Goal: Task Accomplishment & Management: Use online tool/utility

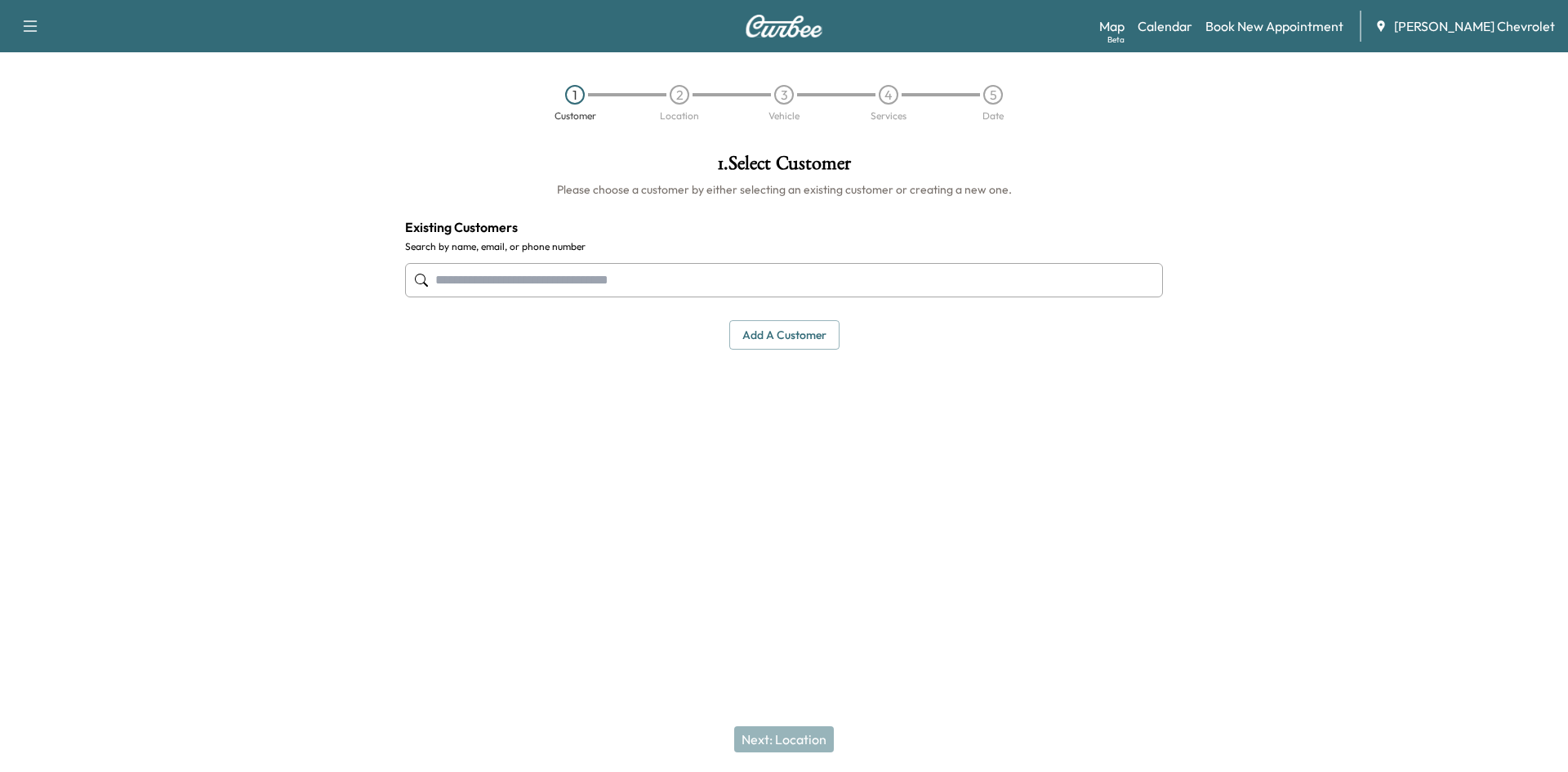
click at [734, 282] on input "text" at bounding box center [784, 280] width 758 height 34
click at [1193, 23] on link "Calendar" at bounding box center [1165, 26] width 55 height 19
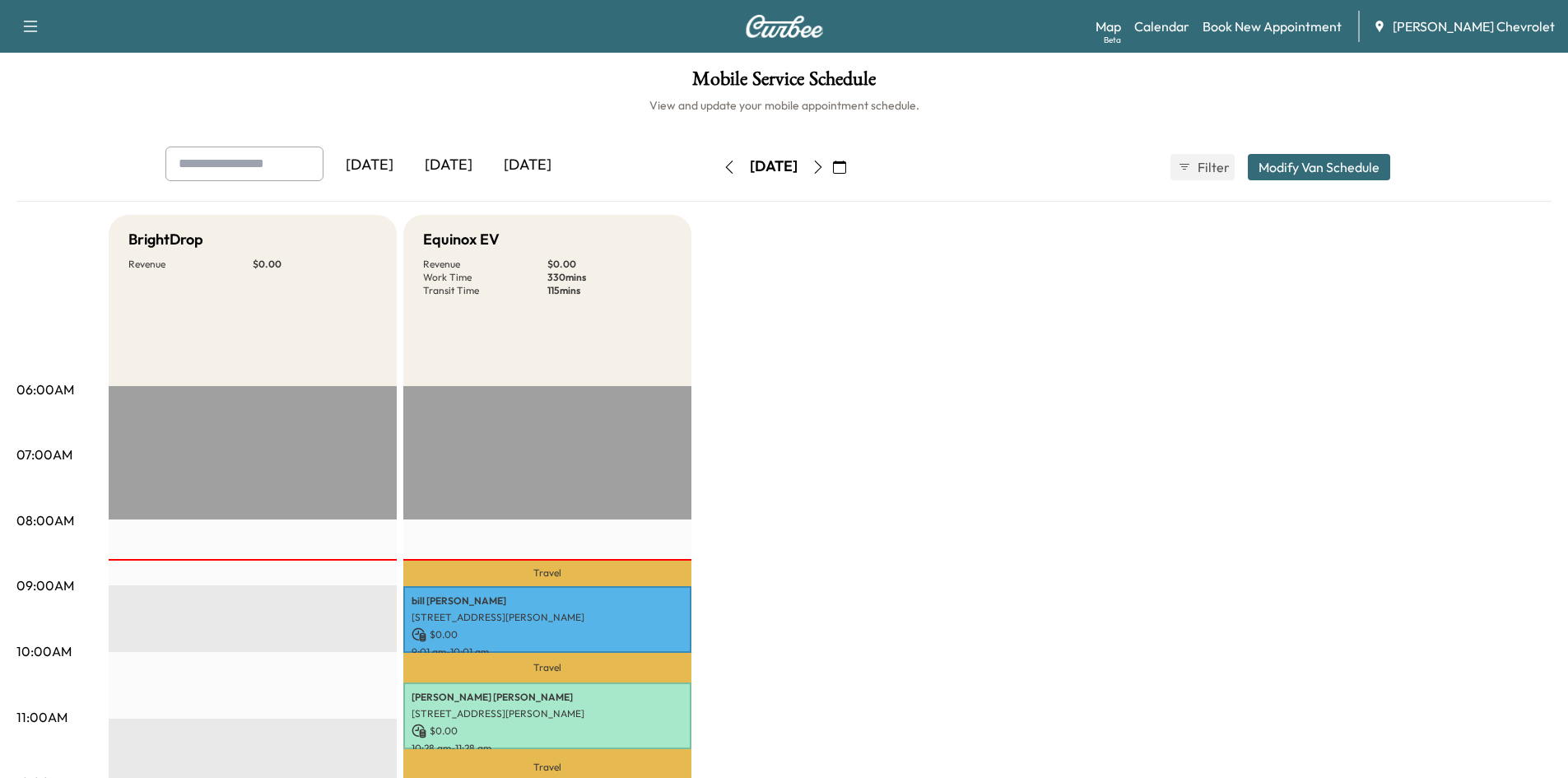
click at [825, 166] on icon "button" at bounding box center [818, 167] width 13 height 13
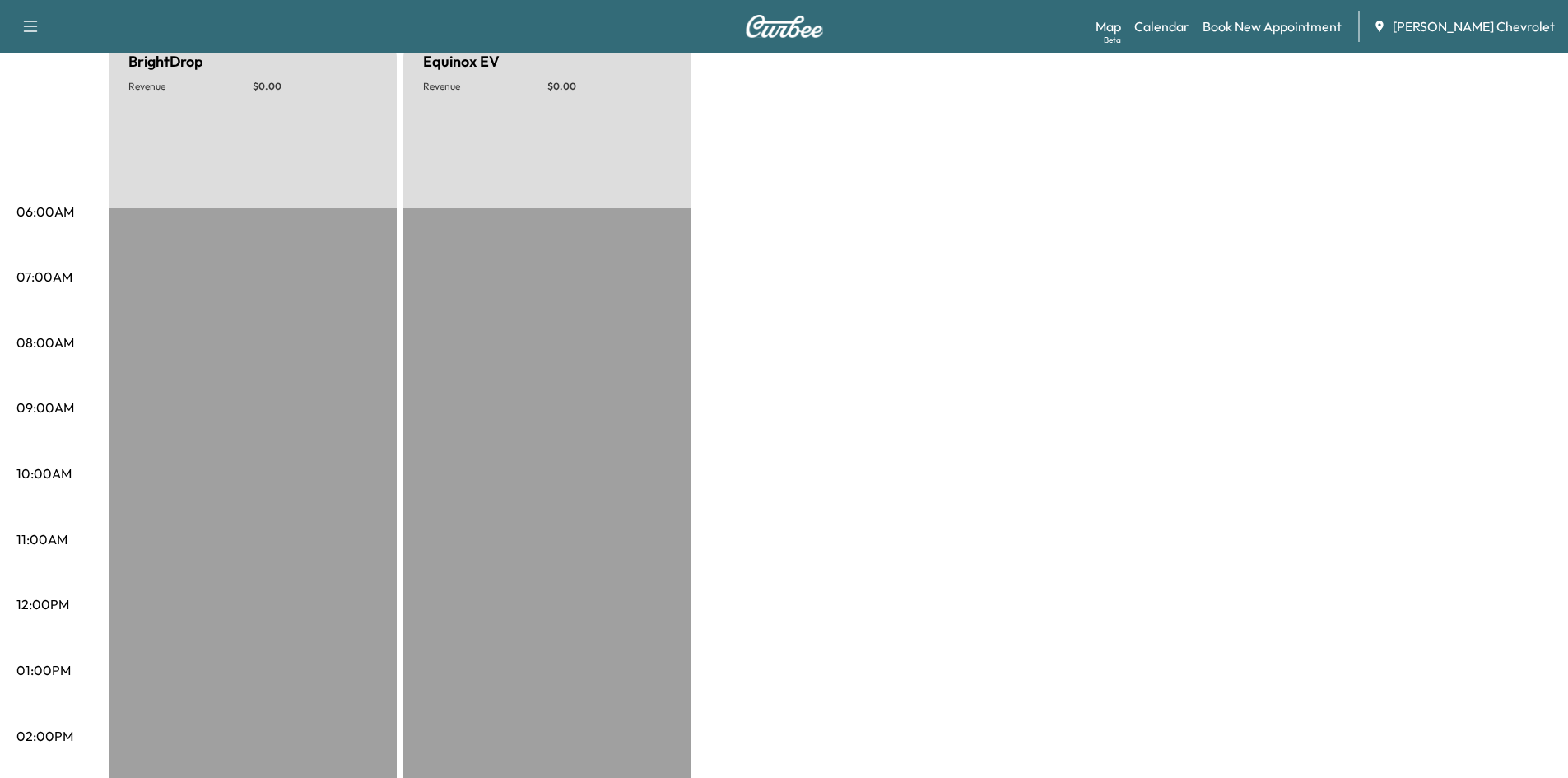
scroll to position [30, 0]
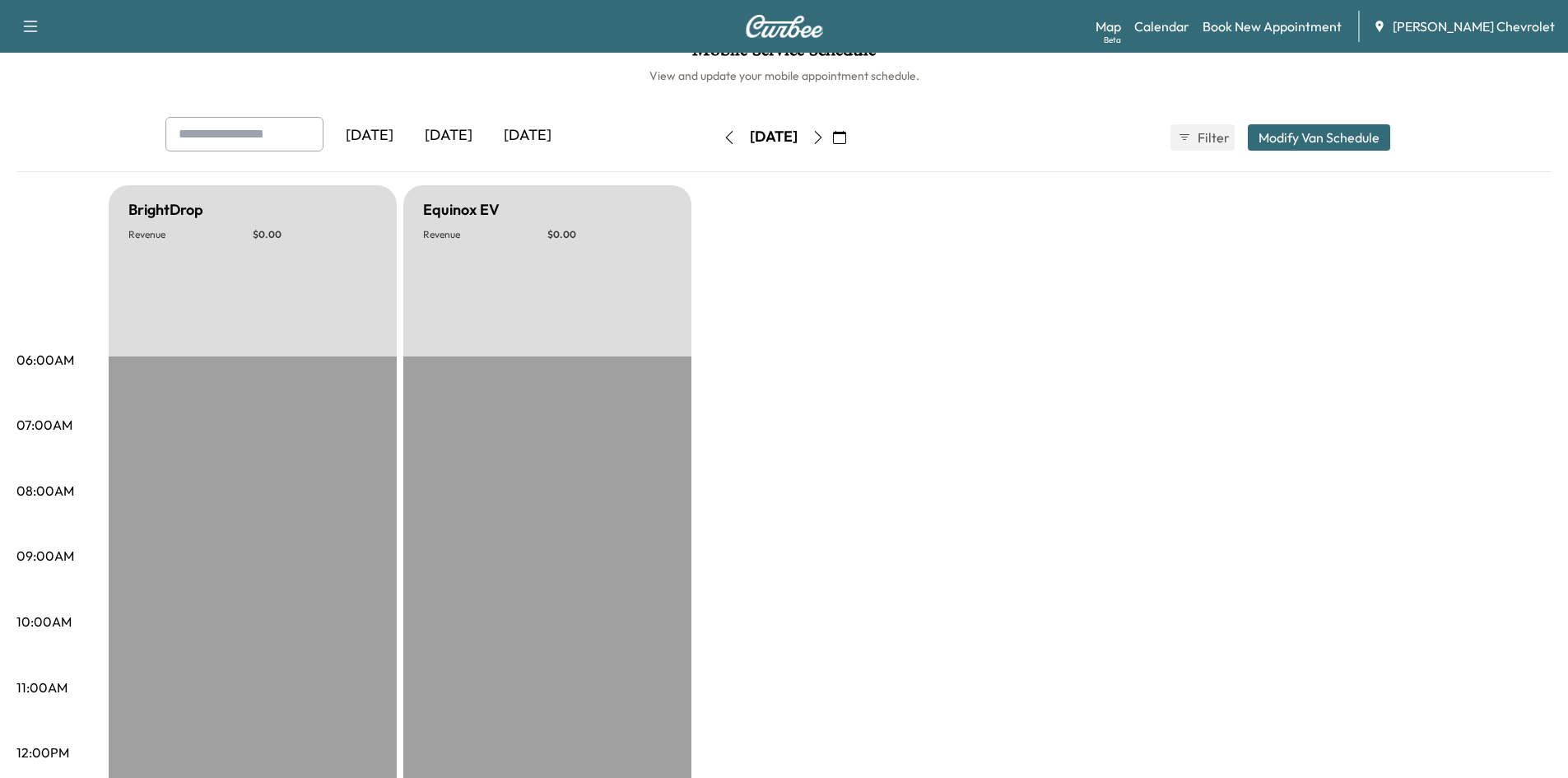
click at [832, 148] on button "button" at bounding box center [818, 137] width 28 height 26
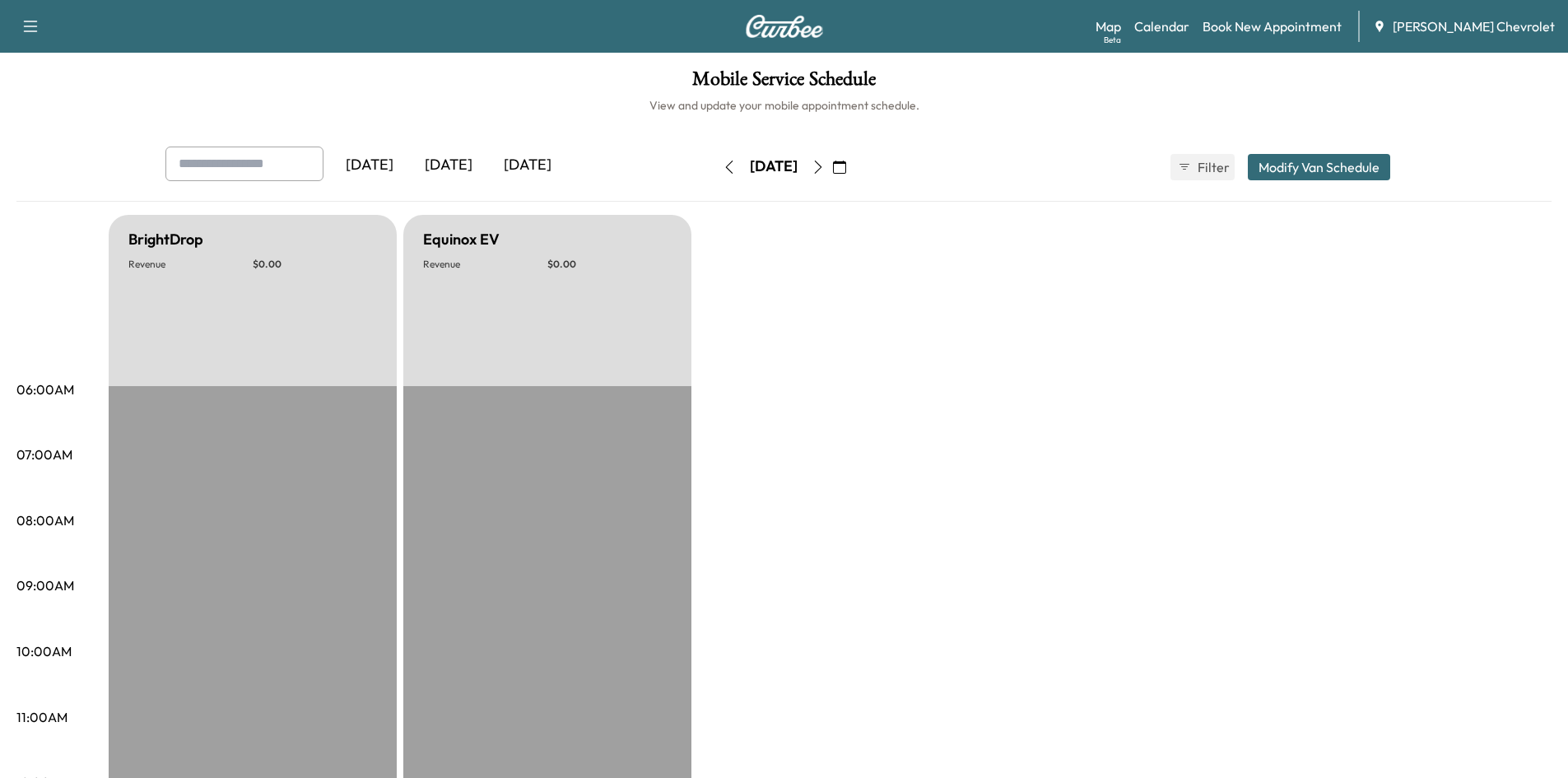
click at [832, 166] on button "button" at bounding box center [818, 167] width 28 height 26
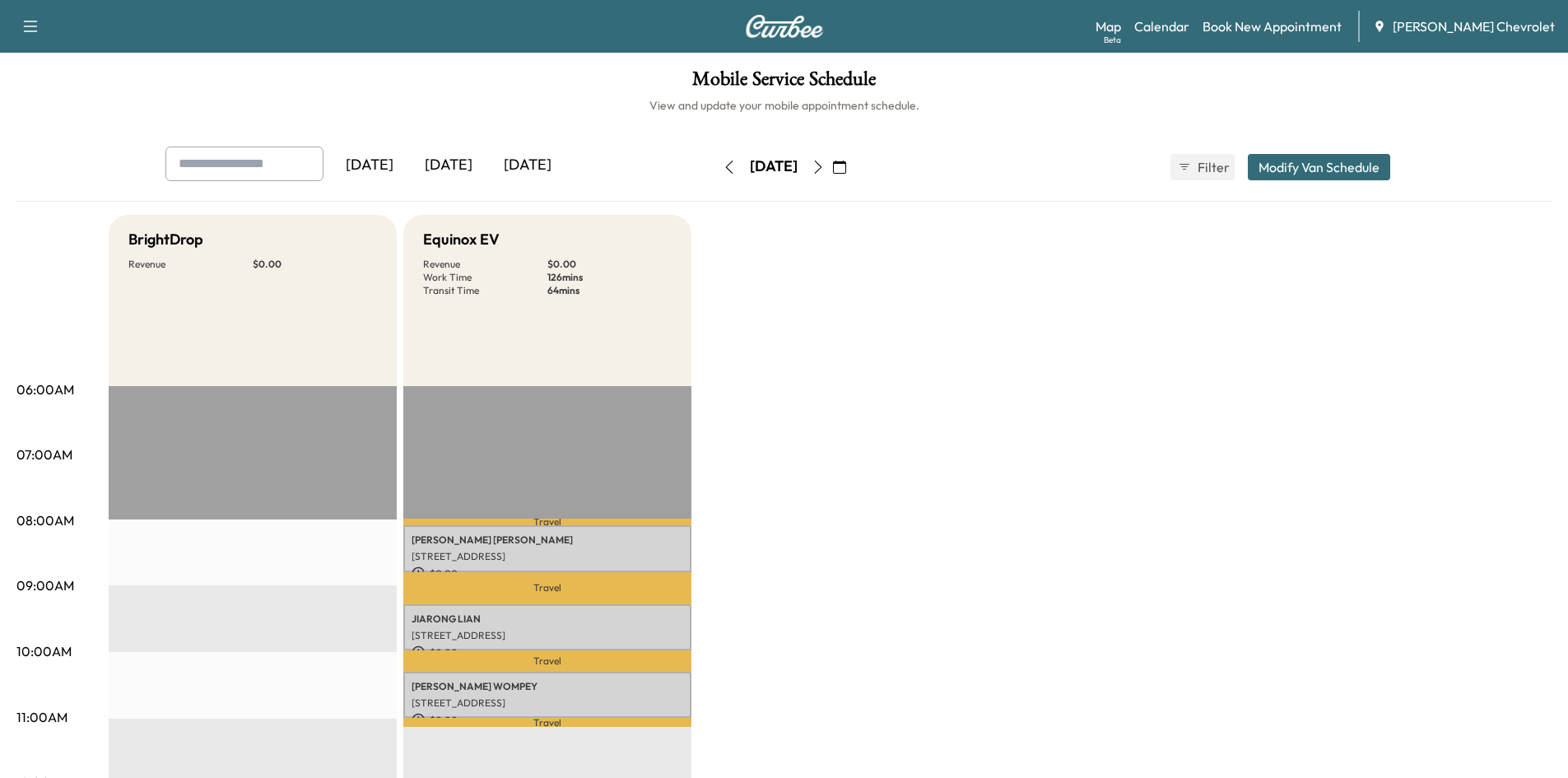
click at [832, 164] on button "button" at bounding box center [818, 167] width 28 height 26
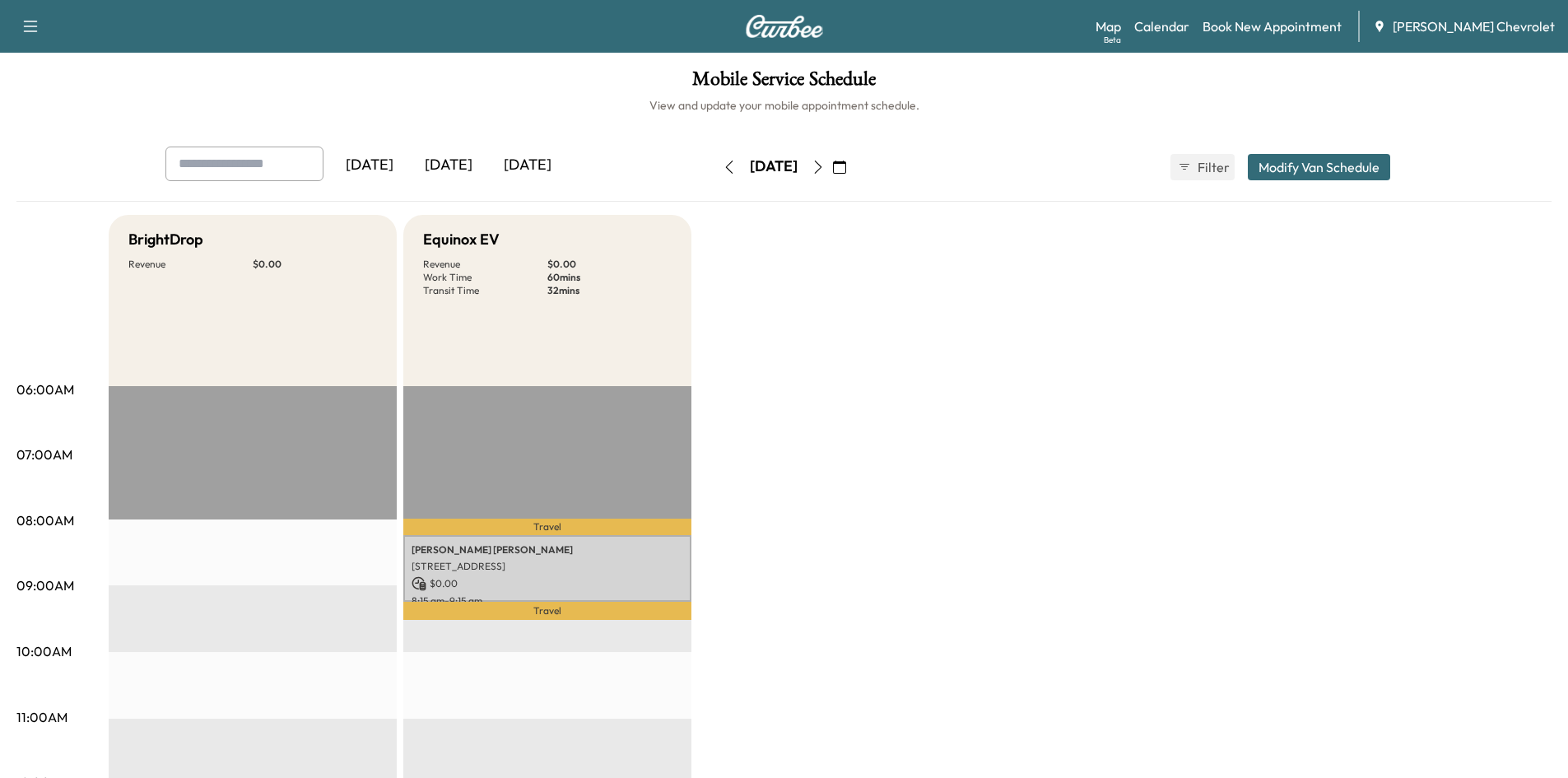
click at [825, 166] on icon "button" at bounding box center [818, 167] width 13 height 13
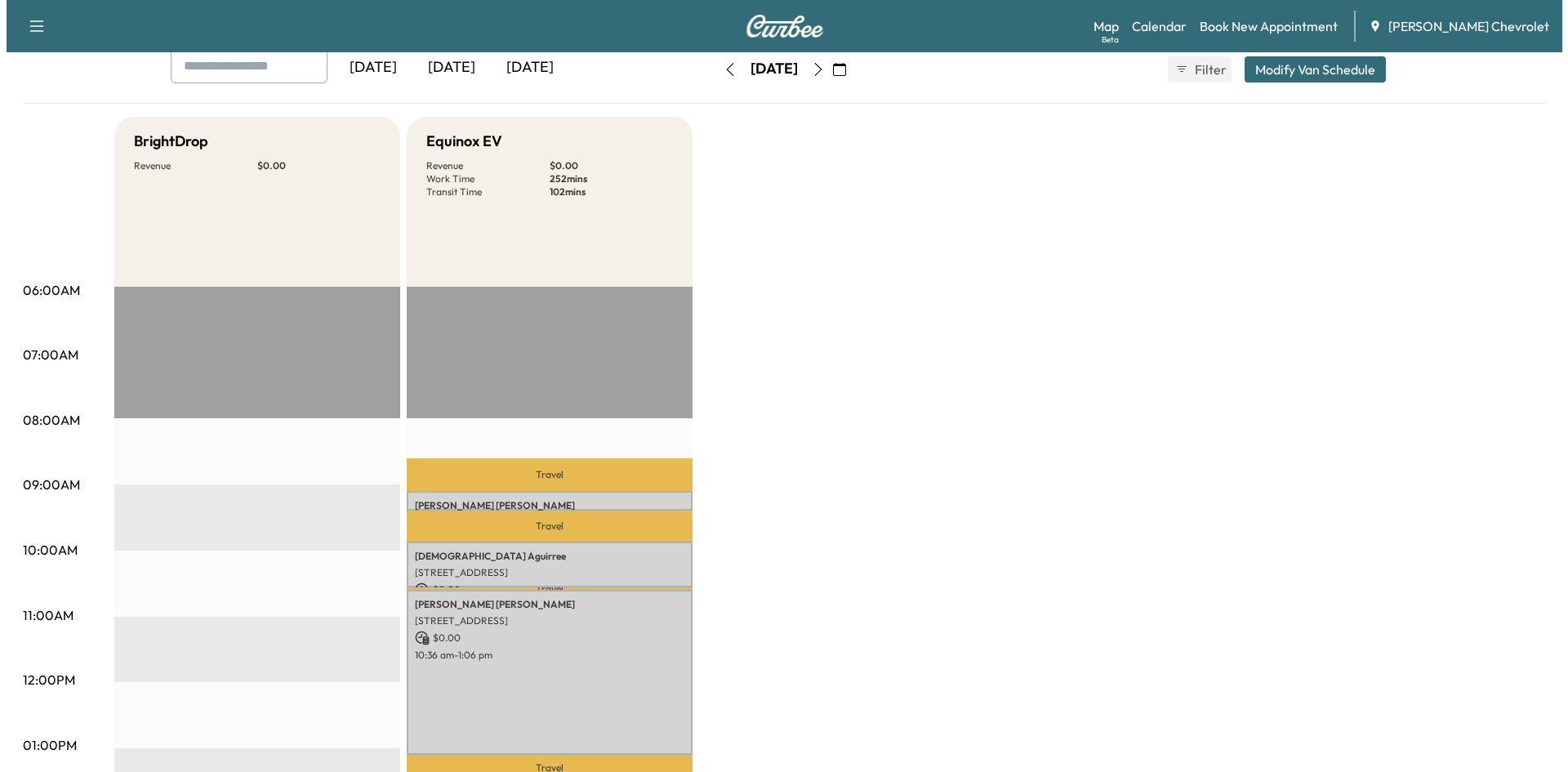
scroll to position [326, 0]
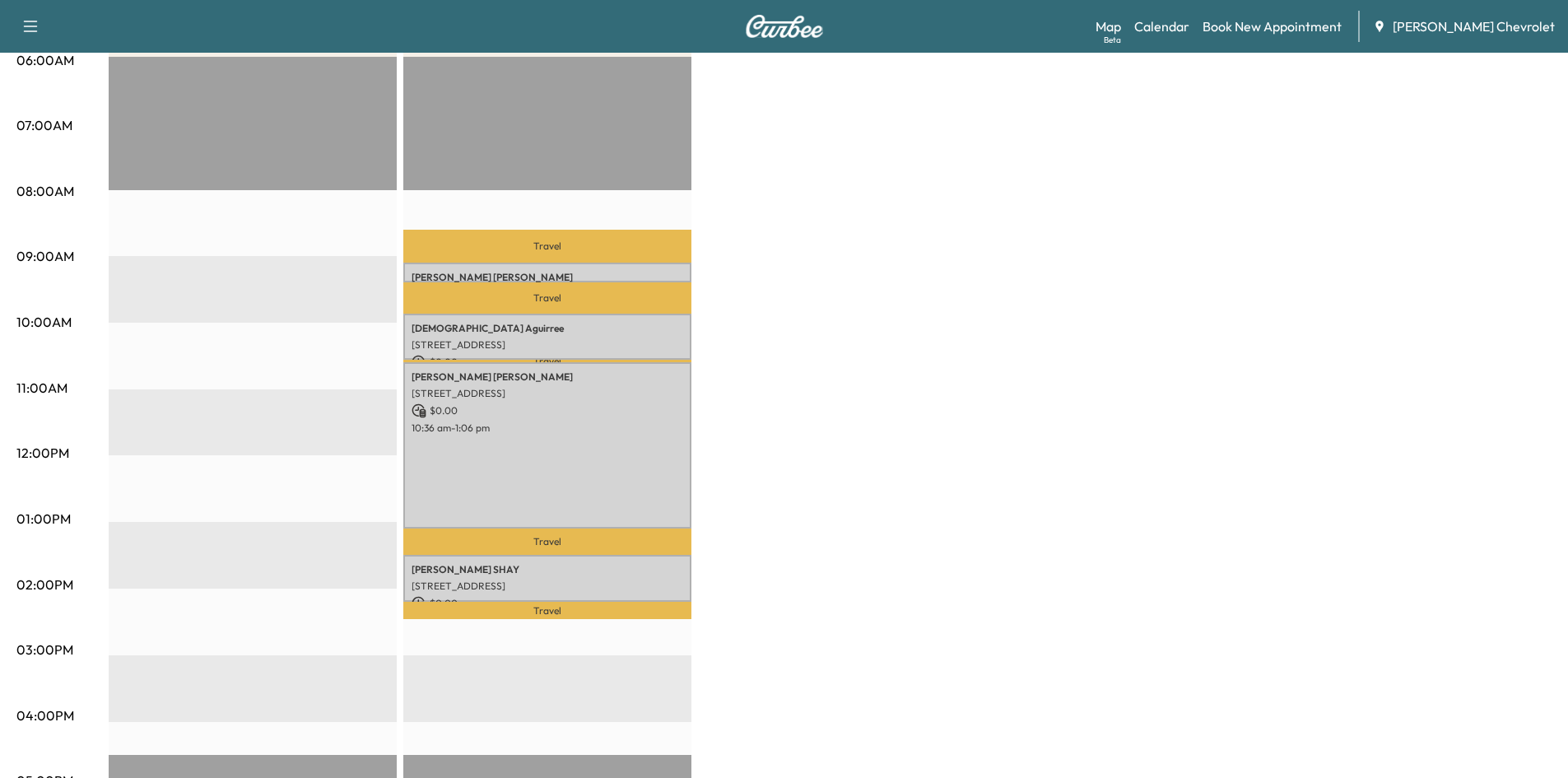
click at [511, 266] on div "emily manning 4202 Kingsfield Dr, Parrish, FL 34219, USA $ 0.00 9:06 am - 9:24 …" at bounding box center [547, 272] width 288 height 20
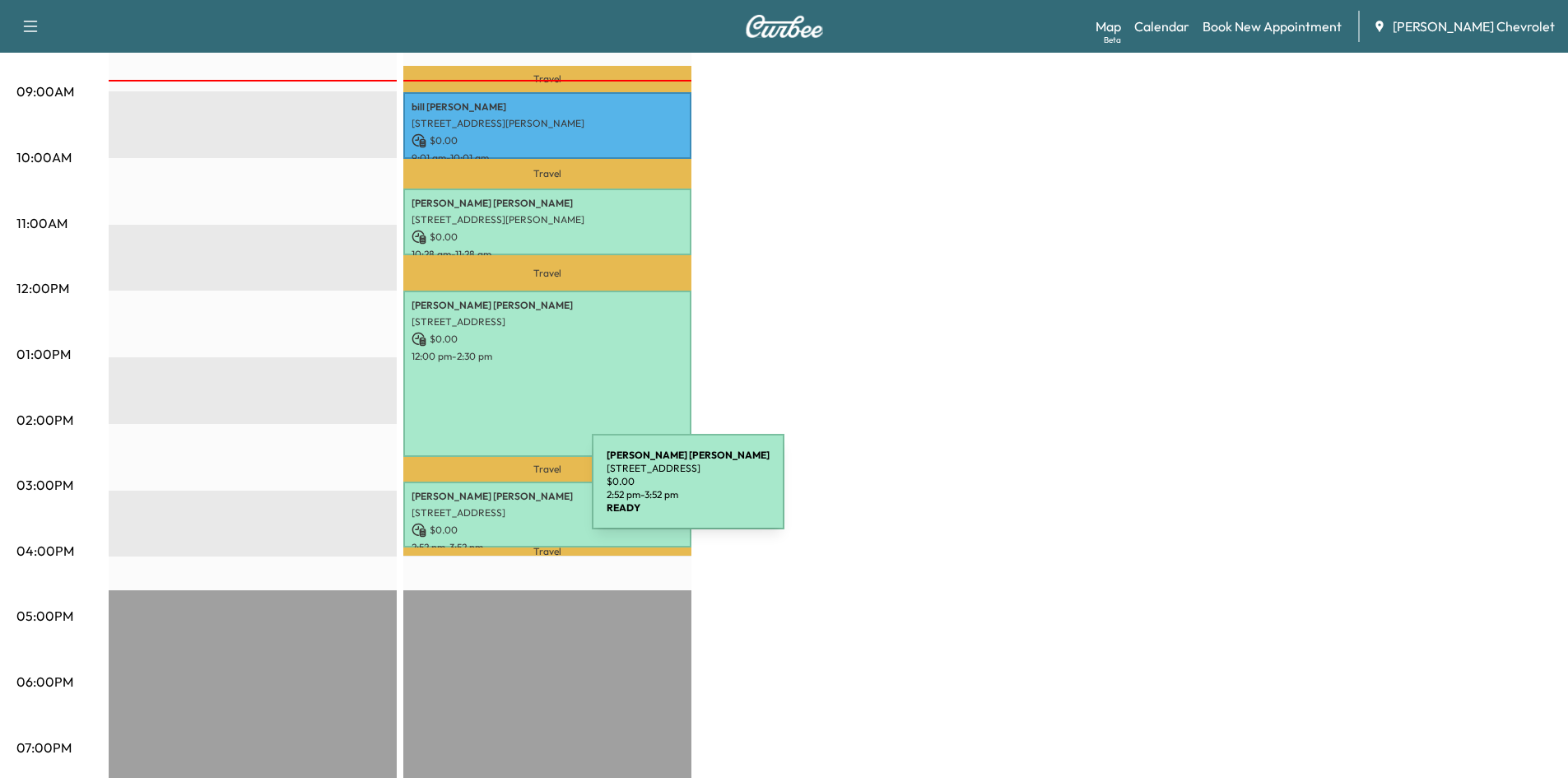
scroll to position [329, 0]
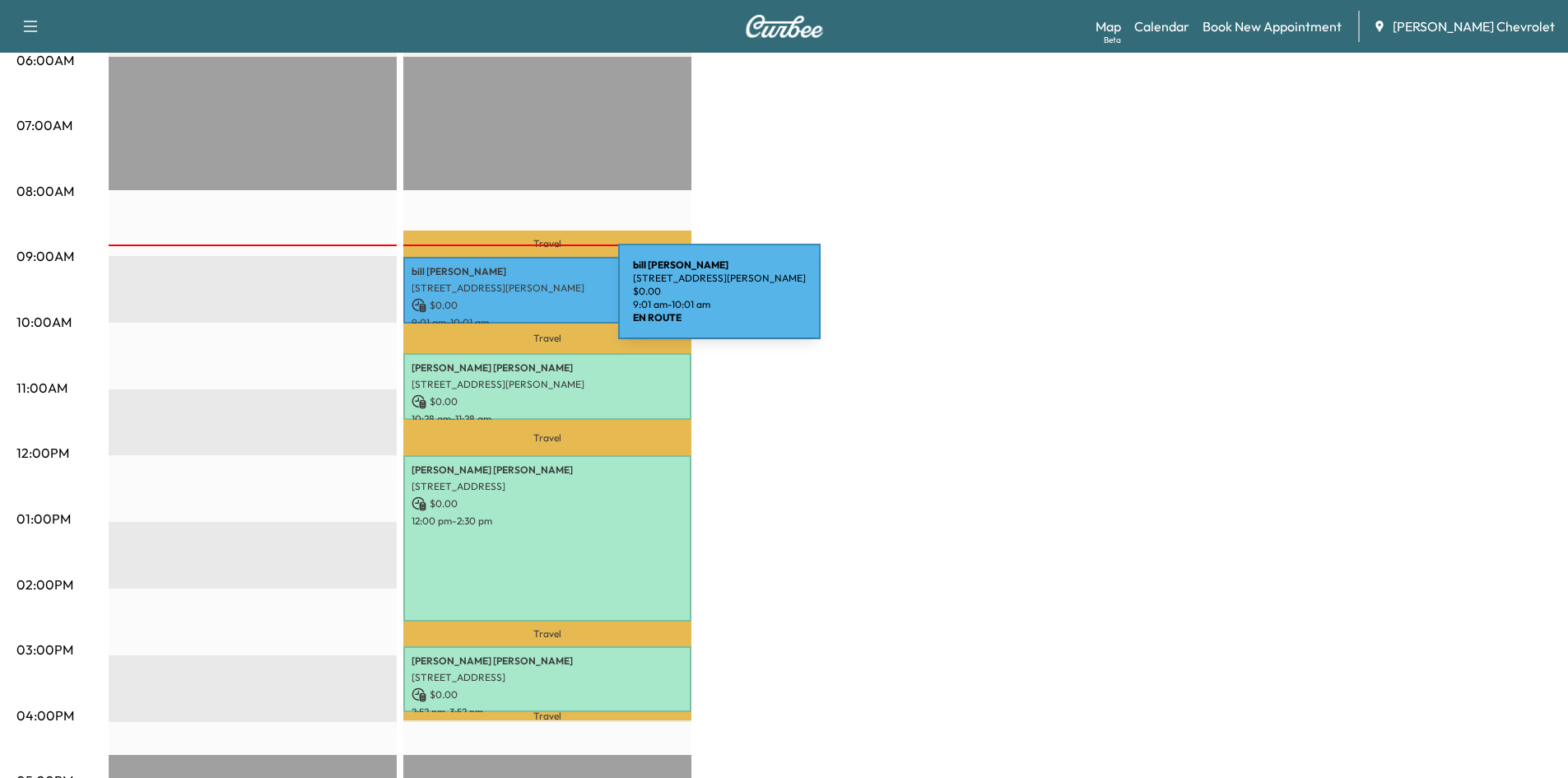
click at [495, 301] on p "$ 0.00" at bounding box center [548, 306] width 272 height 15
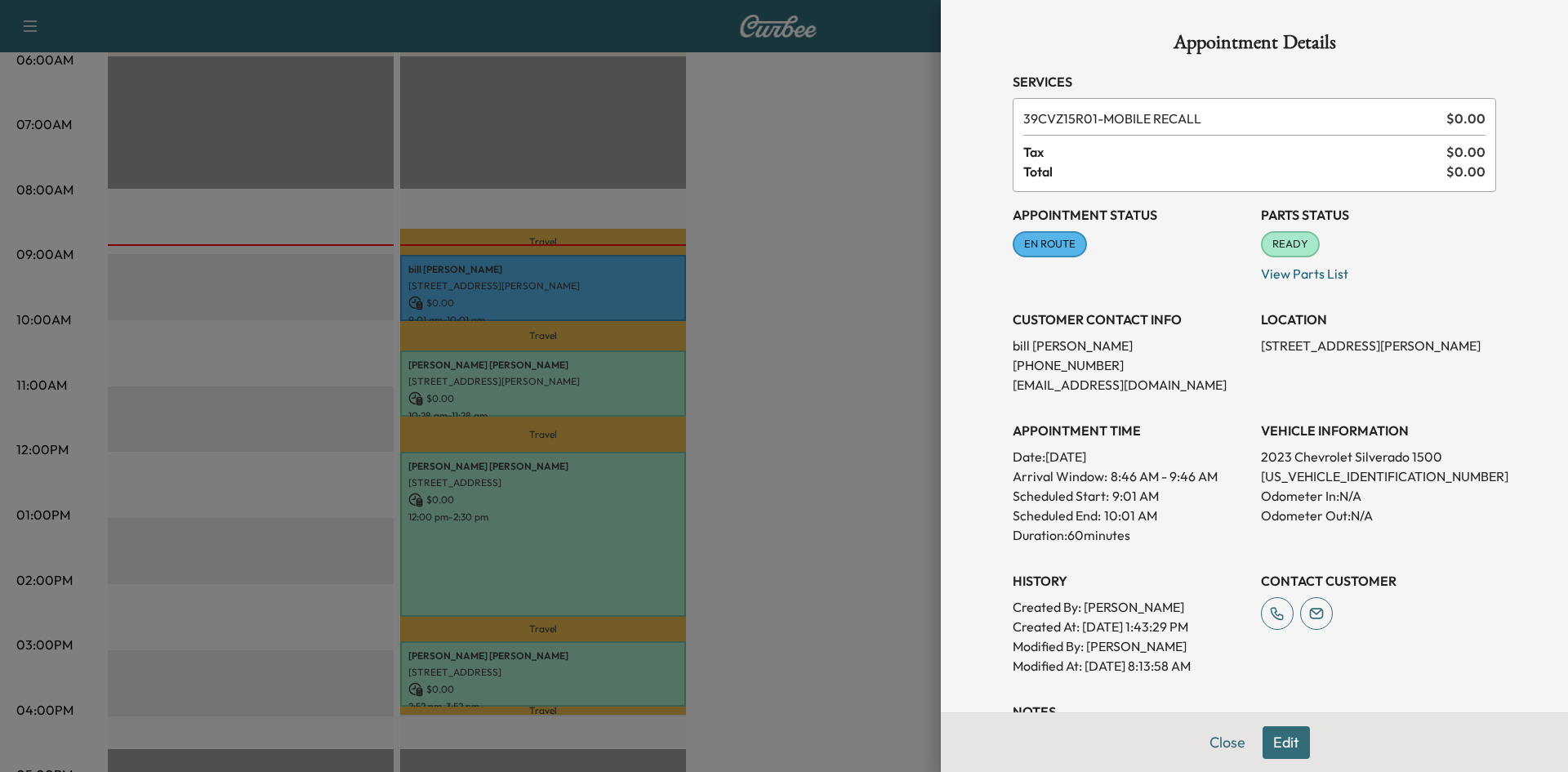
click at [860, 193] on div at bounding box center [784, 386] width 1568 height 772
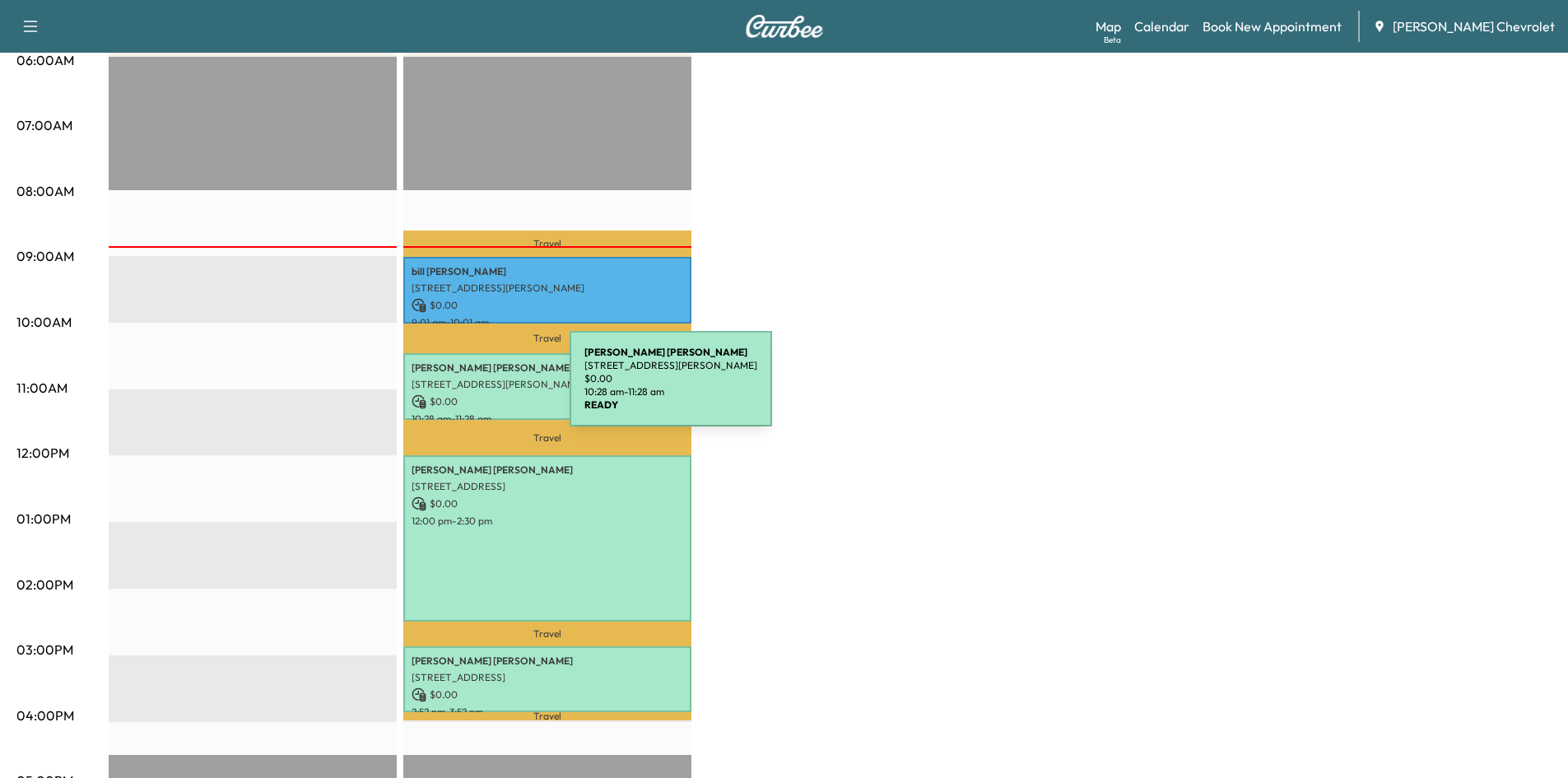
click at [443, 394] on p "$ 0.00" at bounding box center [548, 402] width 272 height 15
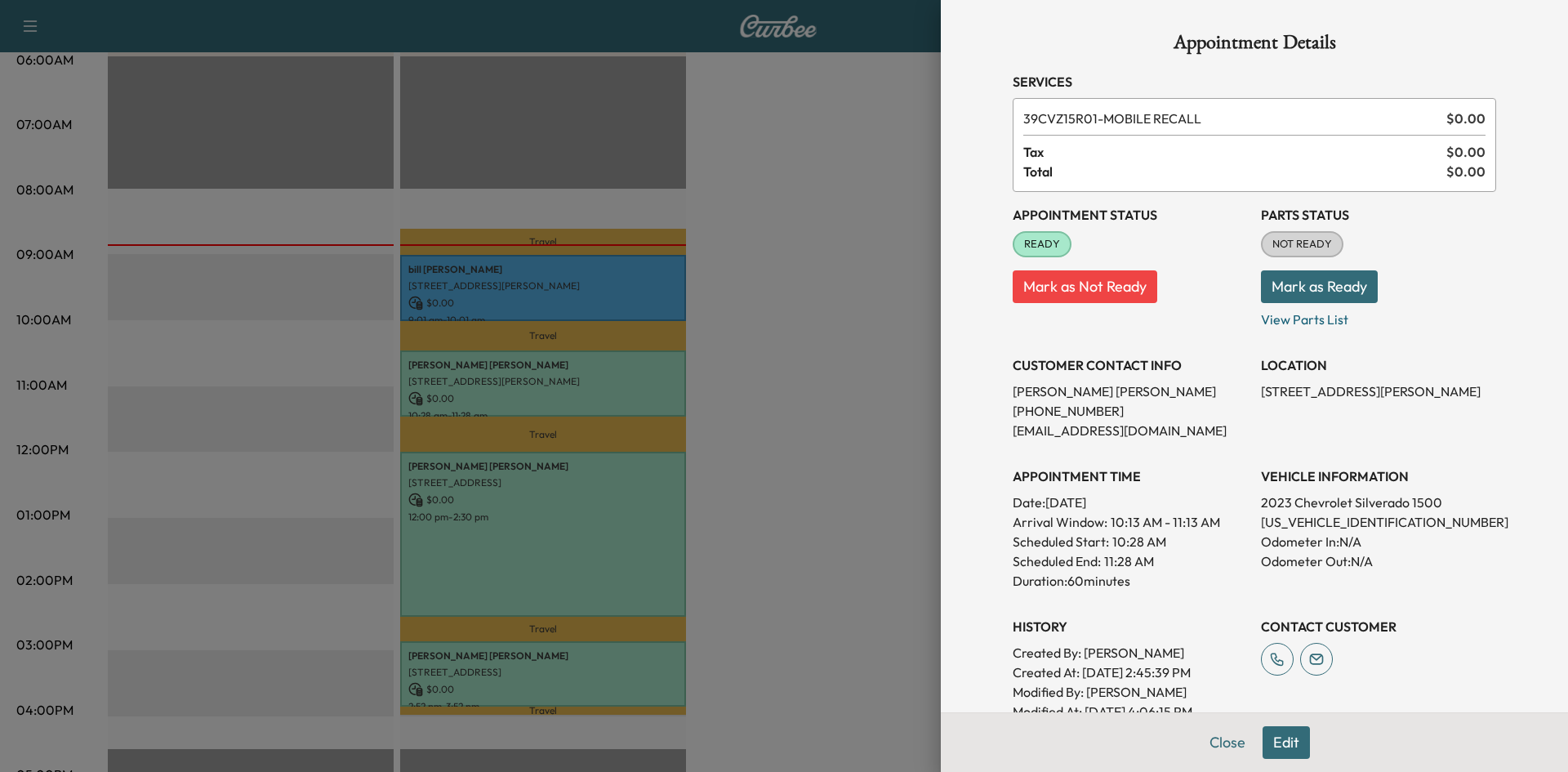
click at [873, 173] on div at bounding box center [784, 386] width 1568 height 772
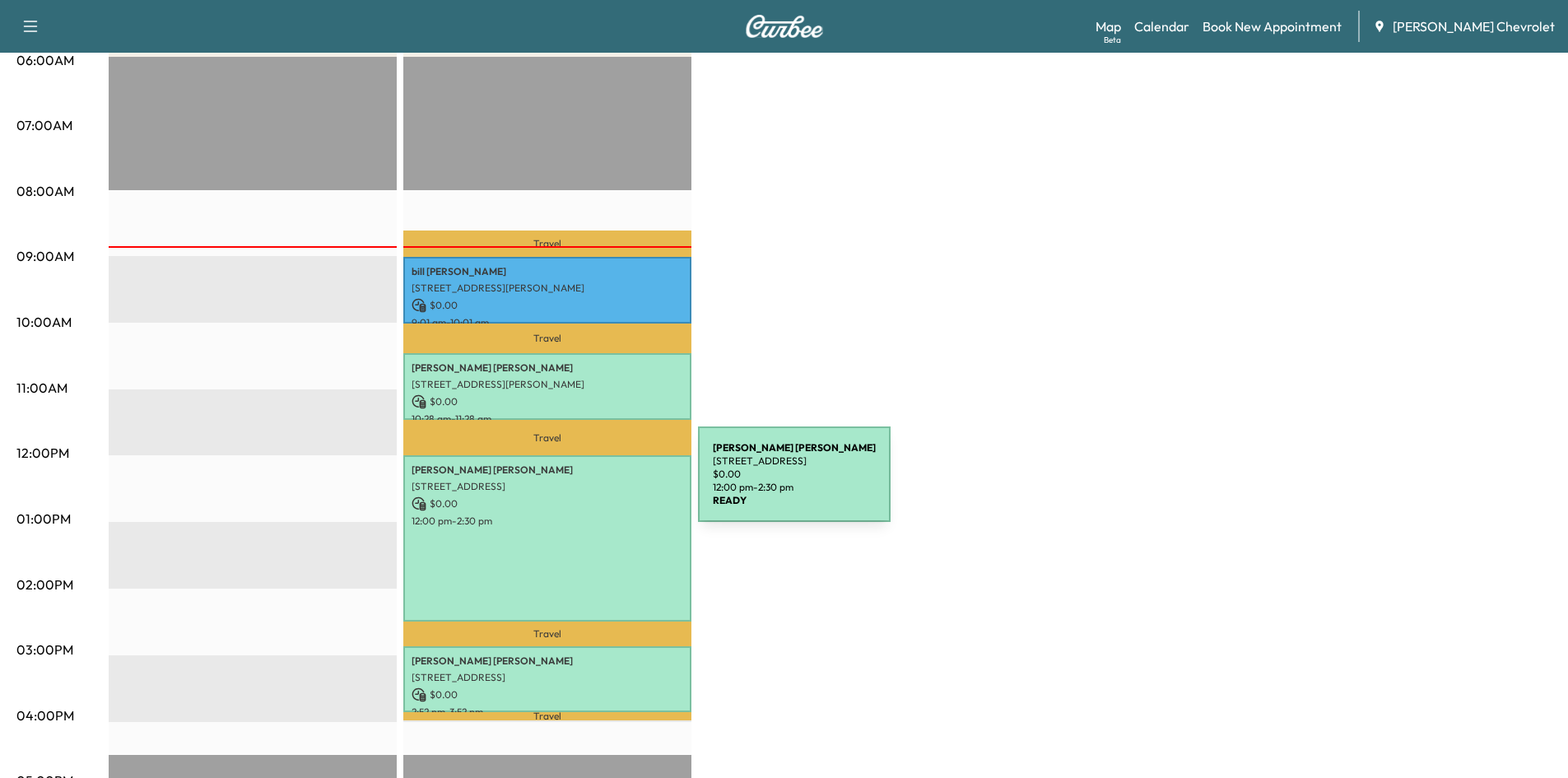
click at [574, 485] on p "[STREET_ADDRESS]" at bounding box center [548, 486] width 272 height 13
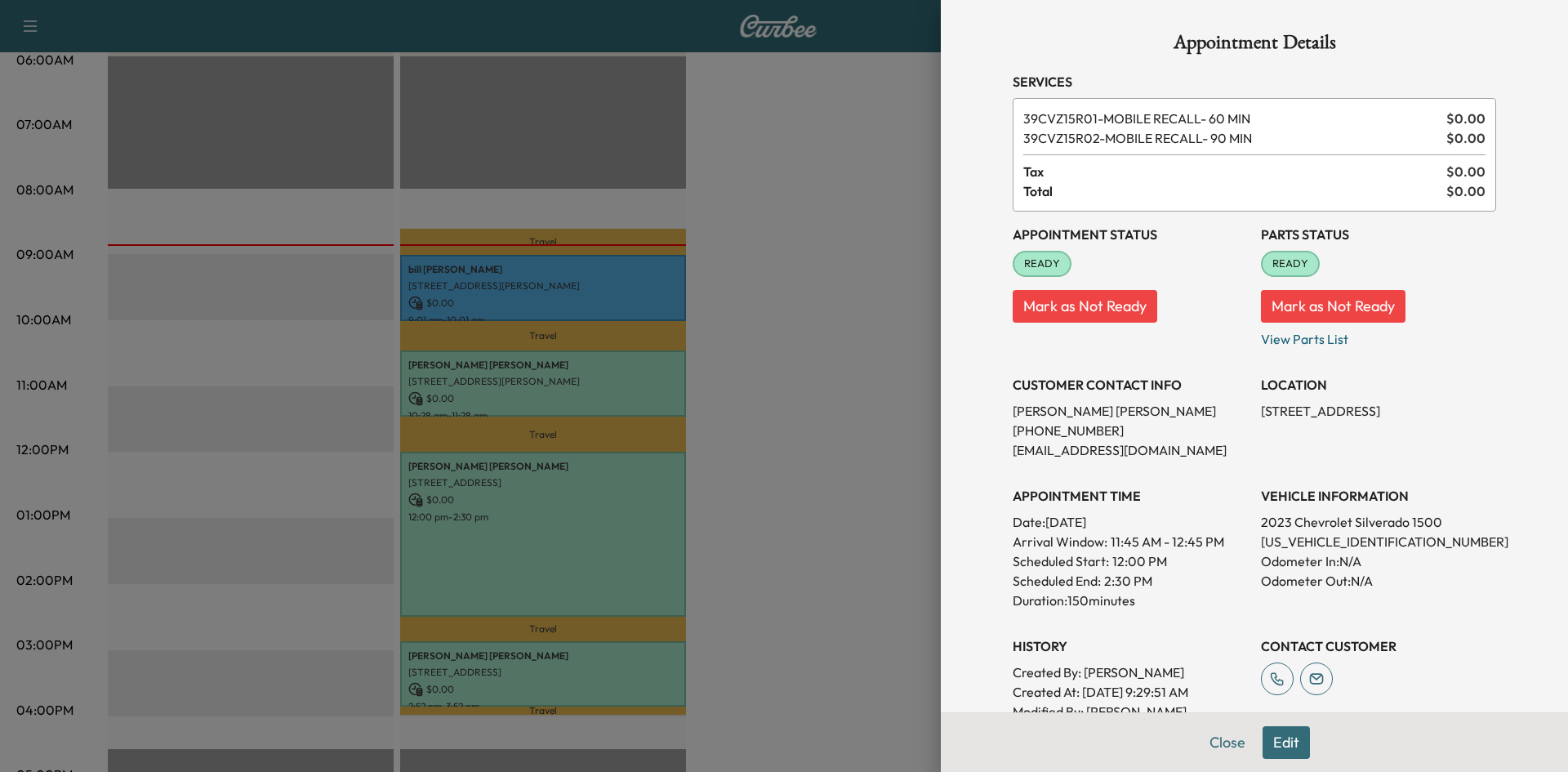
click at [781, 227] on div at bounding box center [784, 386] width 1568 height 772
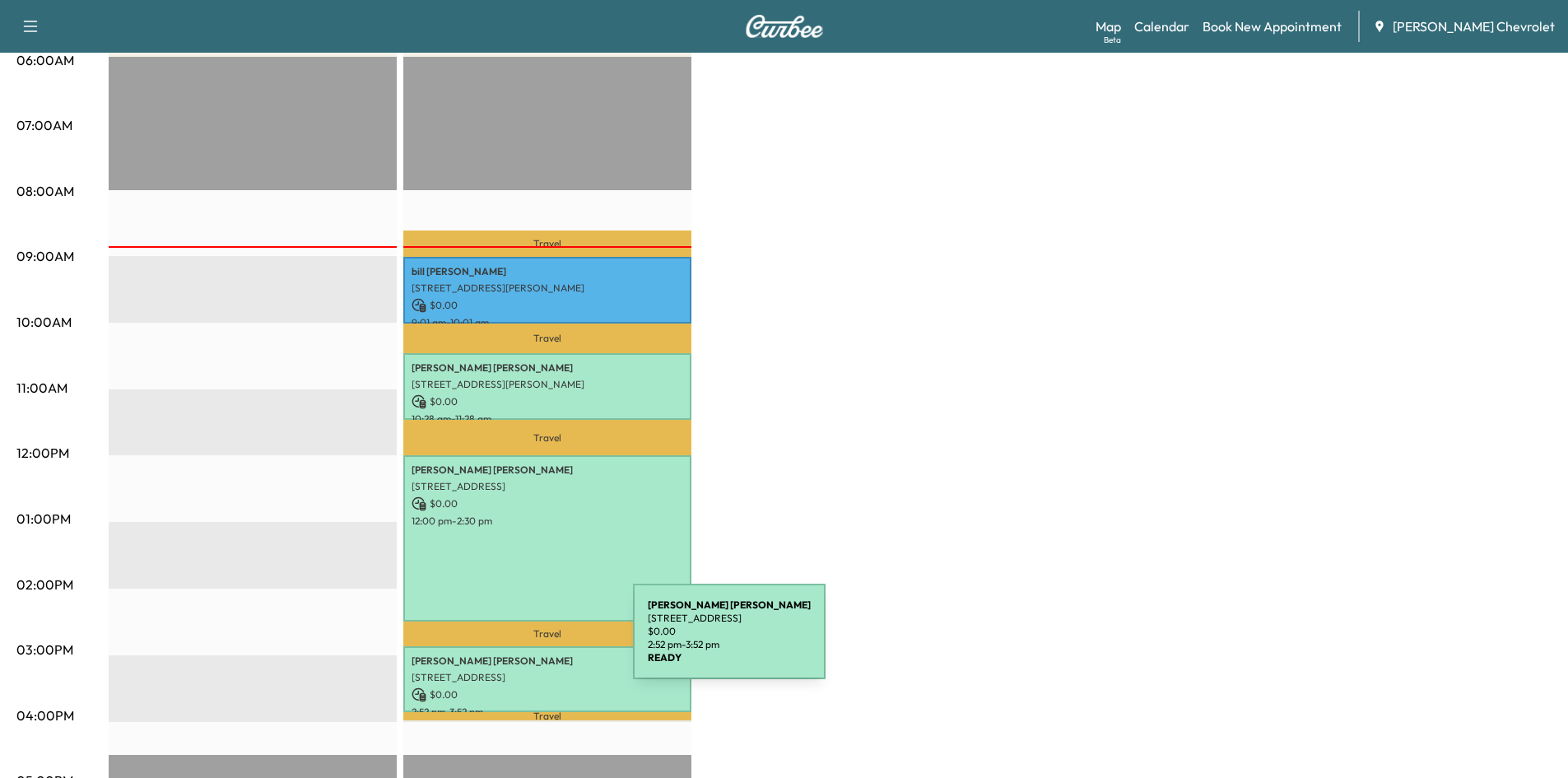
click at [510, 647] on div "[PERSON_NAME] [STREET_ADDRESS] $ 0.00 2:52 pm - 3:52 pm" at bounding box center [547, 680] width 288 height 67
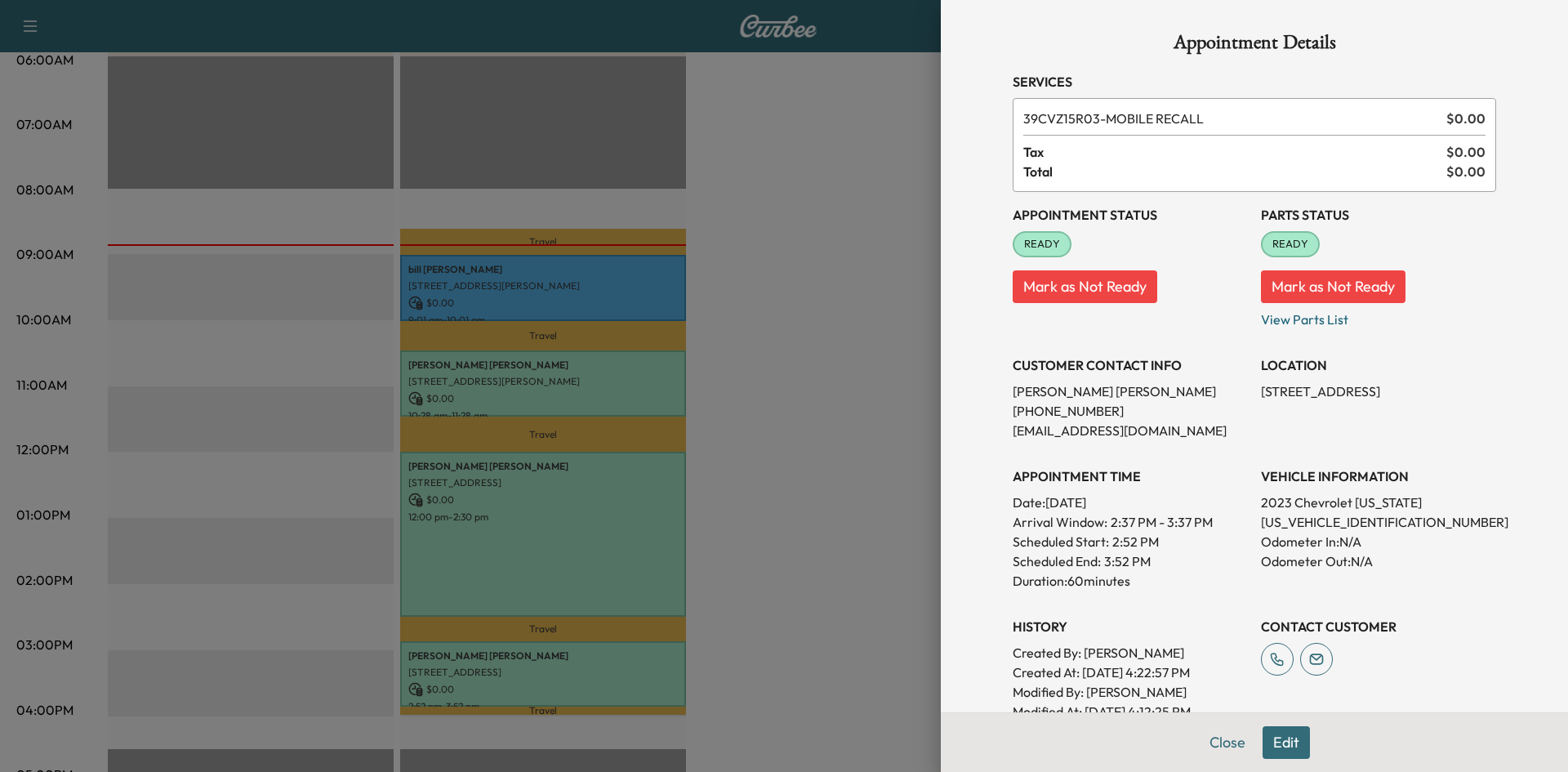
click at [826, 351] on div at bounding box center [784, 386] width 1568 height 772
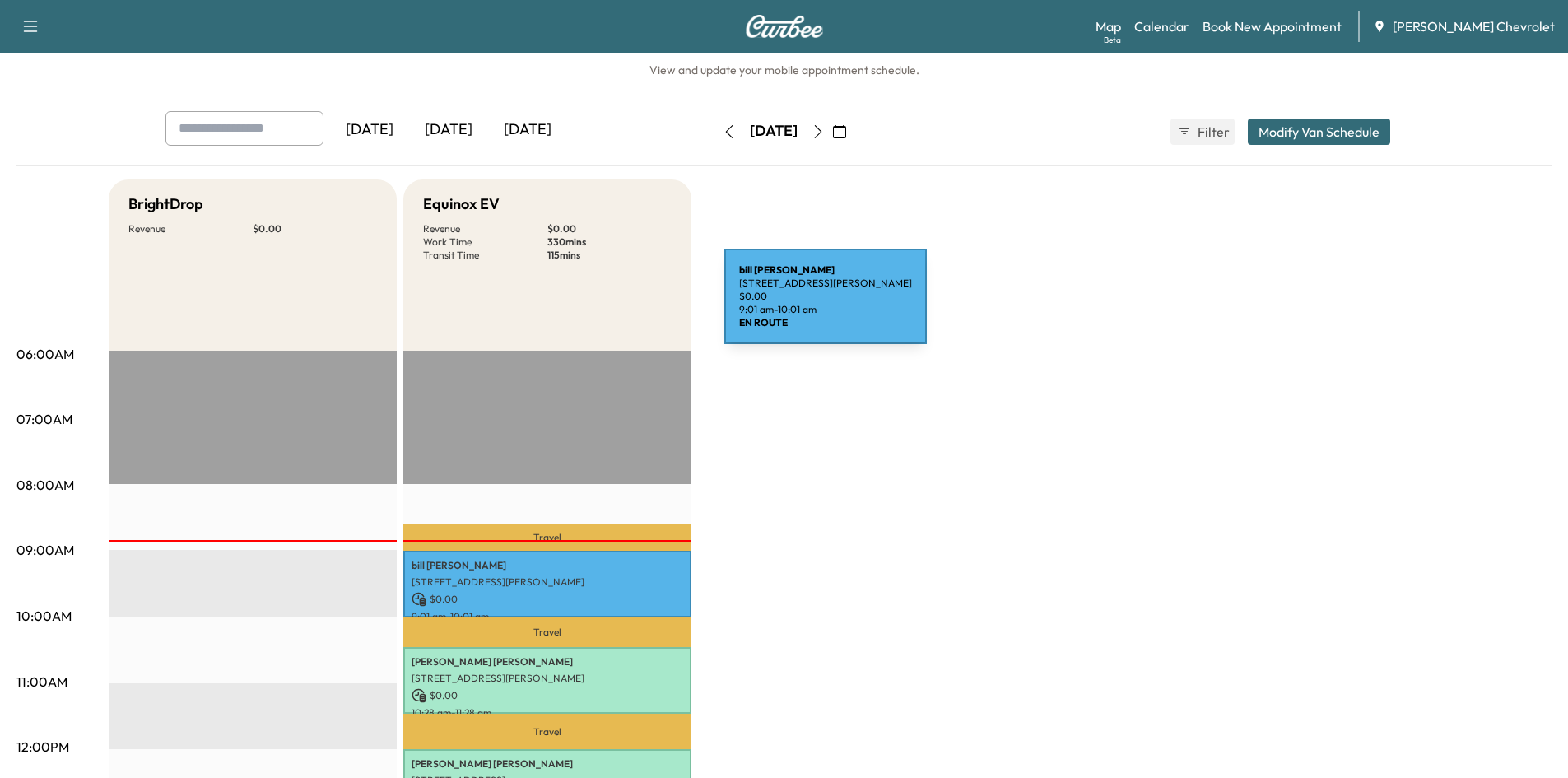
scroll to position [0, 0]
